Goal: Navigation & Orientation: Understand site structure

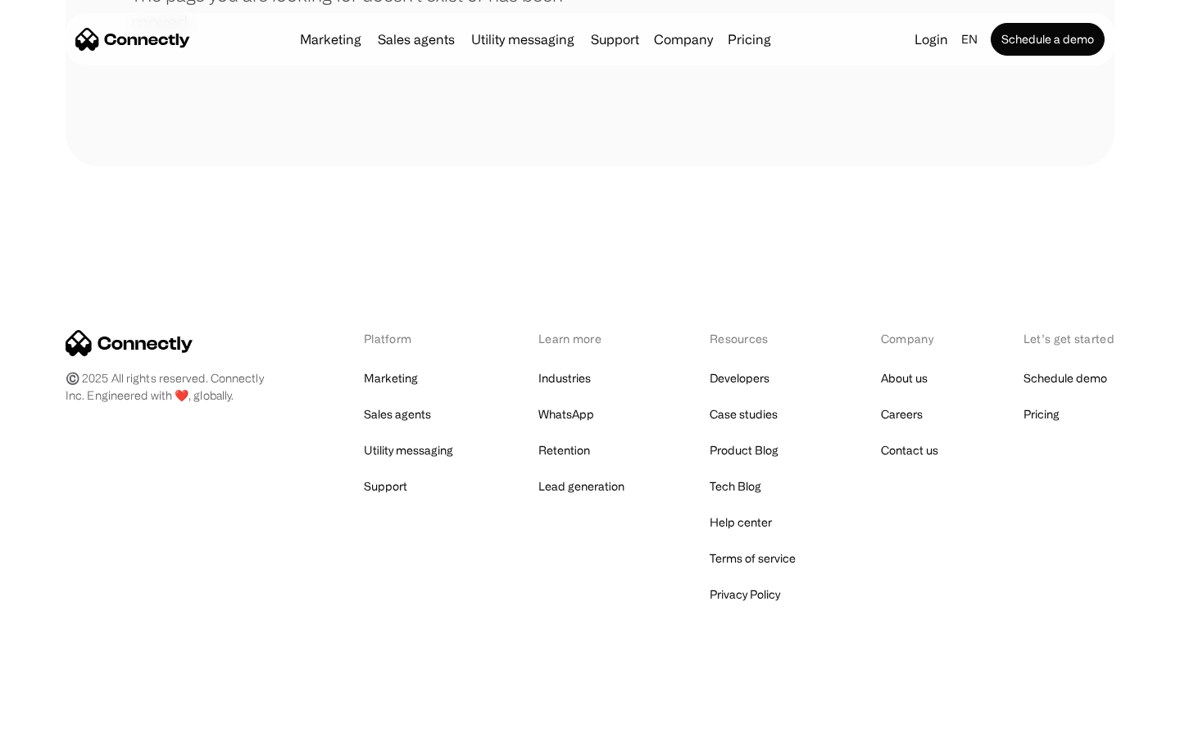
scroll to position [299, 0]
